Goal: Check status: Check status

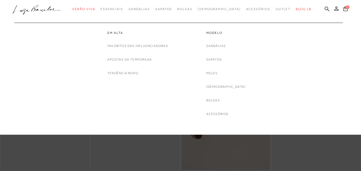
click at [95, 9] on span "Verão Viva" at bounding box center [83, 9] width 23 height 4
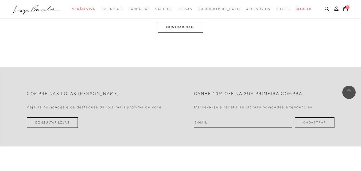
scroll to position [1069, 0]
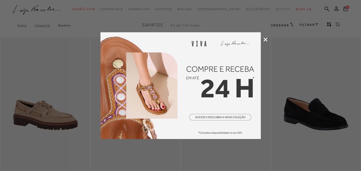
drag, startPoint x: 0, startPoint y: 0, endPoint x: 264, endPoint y: 38, distance: 266.8
click at [264, 38] on icon at bounding box center [266, 40] width 4 height 4
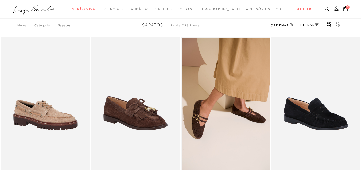
click at [334, 8] on icon at bounding box center [336, 8] width 4 height 4
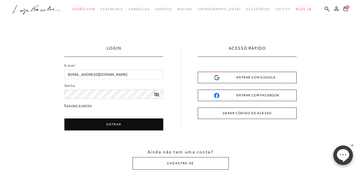
click at [127, 122] on button "ENTRAR" at bounding box center [113, 125] width 99 height 12
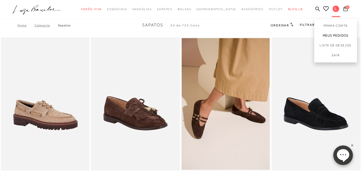
click at [333, 34] on link "Meus Pedidos" at bounding box center [335, 36] width 43 height 10
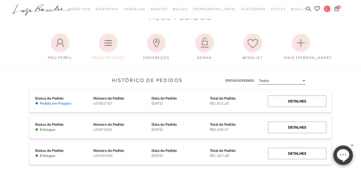
scroll to position [27, 0]
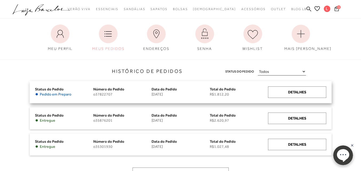
click at [51, 91] on span "Status do Pedido" at bounding box center [49, 89] width 29 height 4
click at [303, 96] on div "Detalhes" at bounding box center [297, 92] width 58 height 11
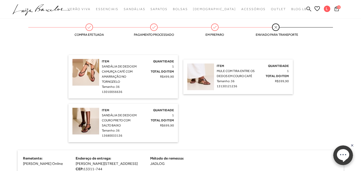
scroll to position [160, 0]
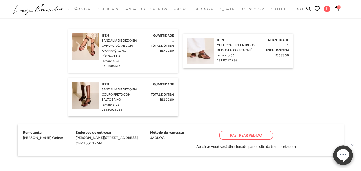
click at [87, 45] on img at bounding box center [85, 46] width 27 height 27
click at [107, 36] on span "Item" at bounding box center [105, 36] width 7 height 4
click at [107, 40] on span "SANDÁLIA DE DEDO EM CAMURÇA CAFÉ COM AMARRAÇÃO NO TORNOZELO" at bounding box center [119, 48] width 35 height 19
click at [112, 54] on span "SANDÁLIA DE DEDO EM CAMURÇA CAFÉ COM AMARRAÇÃO NO TORNOZELO" at bounding box center [119, 48] width 35 height 19
click at [85, 56] on img at bounding box center [85, 46] width 27 height 27
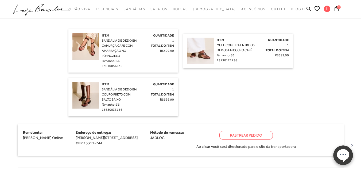
click at [93, 44] on img at bounding box center [85, 46] width 27 height 27
click at [105, 40] on span "SANDÁLIA DE DEDO EM CAMURÇA CAFÉ COM AMARRAÇÃO NO TORNOZELO" at bounding box center [119, 48] width 35 height 19
click at [110, 35] on div "Item SANDÁLIA DE DEDO EM CAMURÇA CAFÉ COM AMARRAÇÃO NO TORNOZELO Tamanho: 36 13…" at bounding box center [121, 51] width 38 height 36
click at [108, 48] on div "Item SANDÁLIA DE DEDO EM CAMURÇA CAFÉ COM AMARRAÇÃO NO TORNOZELO Tamanho: 36 13…" at bounding box center [121, 51] width 38 height 36
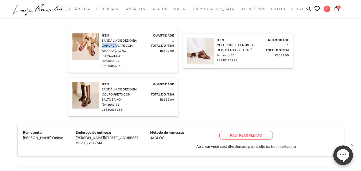
click at [108, 48] on div "Item SANDÁLIA DE DEDO EM CAMURÇA CAFÉ COM AMARRAÇÃO NO TORNOZELO Tamanho: 36 13…" at bounding box center [121, 51] width 38 height 36
